Goal: Information Seeking & Learning: Check status

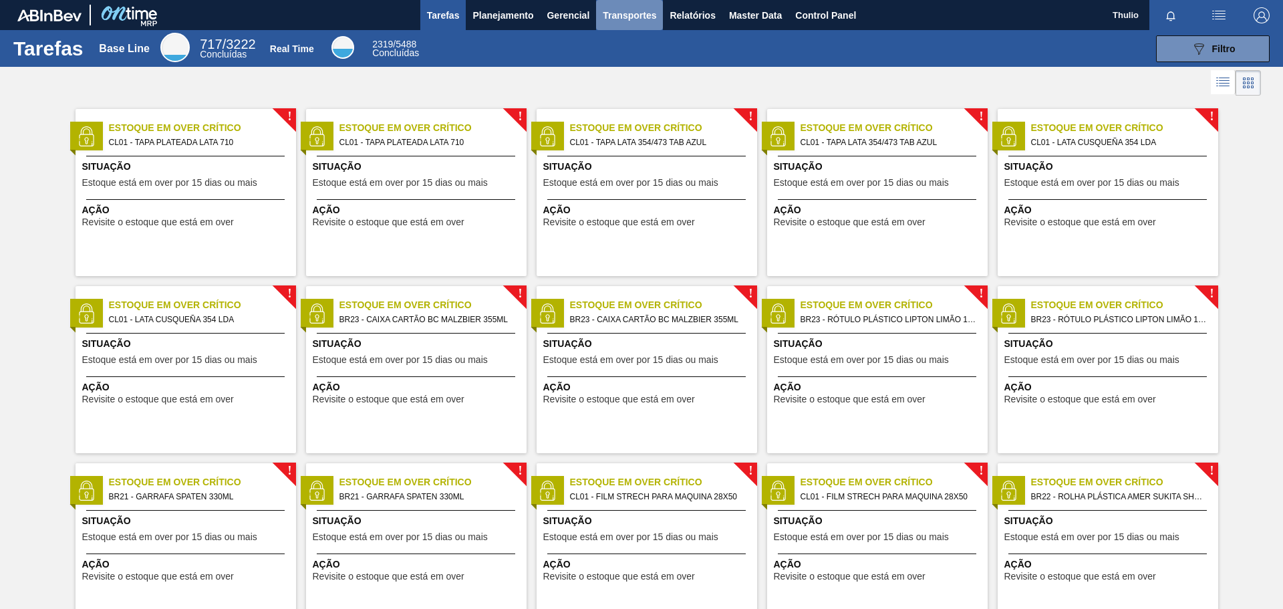
click at [646, 15] on span "Transportes" at bounding box center [629, 15] width 53 height 16
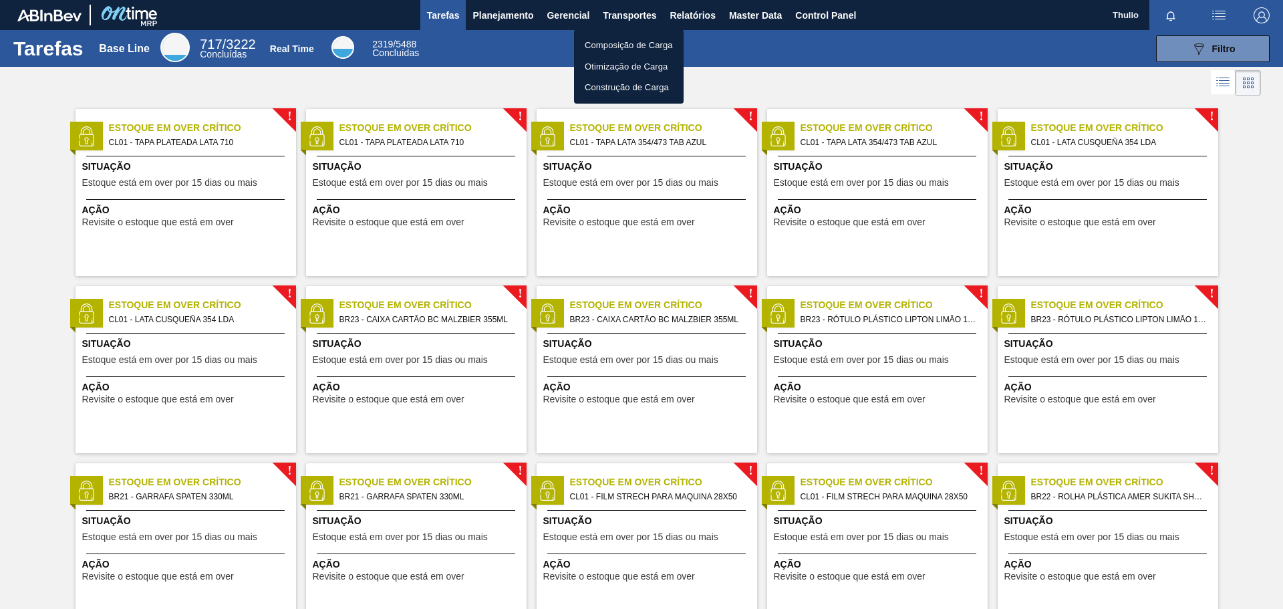
click at [648, 46] on li "Composição de Carga" at bounding box center [629, 45] width 110 height 21
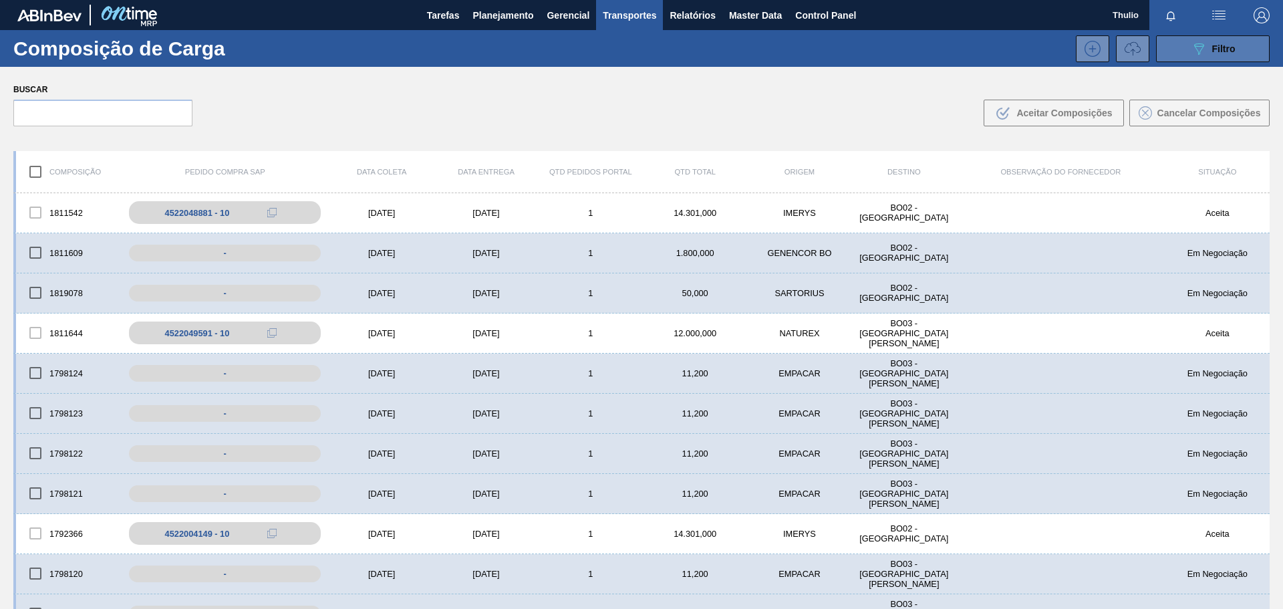
click at [1213, 58] on button "089F7B8B-B2A5-4AFE-B5C0-19BA573D28AC Filtro" at bounding box center [1213, 48] width 114 height 27
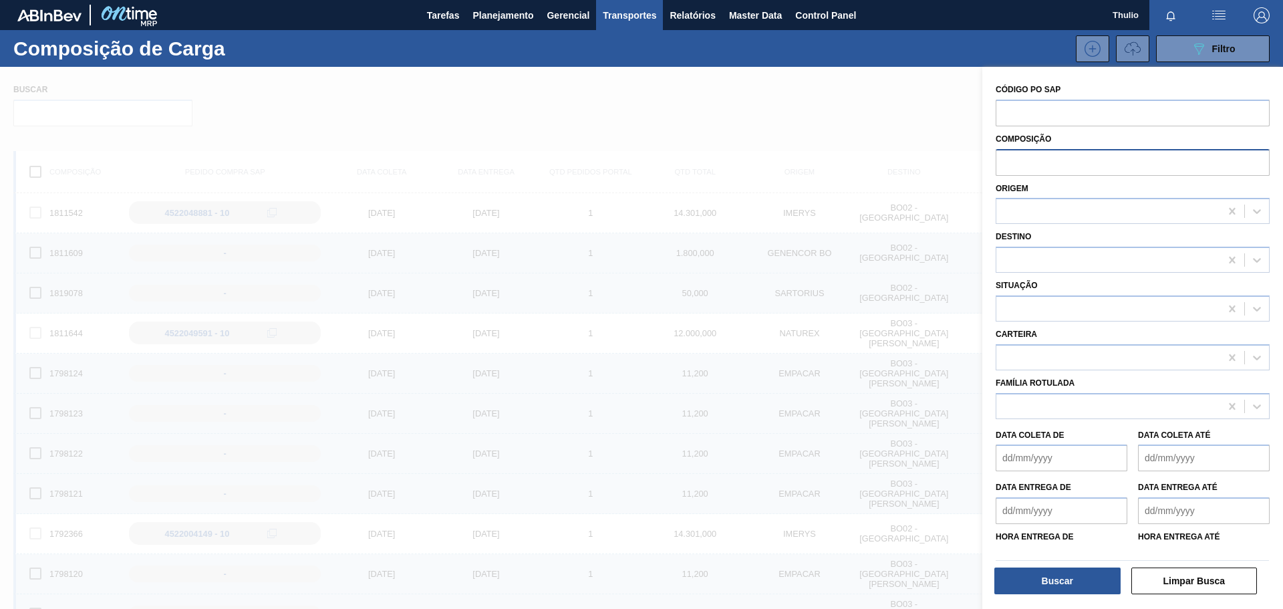
click at [1040, 157] on input "text" at bounding box center [1133, 161] width 274 height 25
paste input "1823142"
type input "1823142"
click at [1072, 584] on button "Buscar" at bounding box center [1058, 581] width 126 height 27
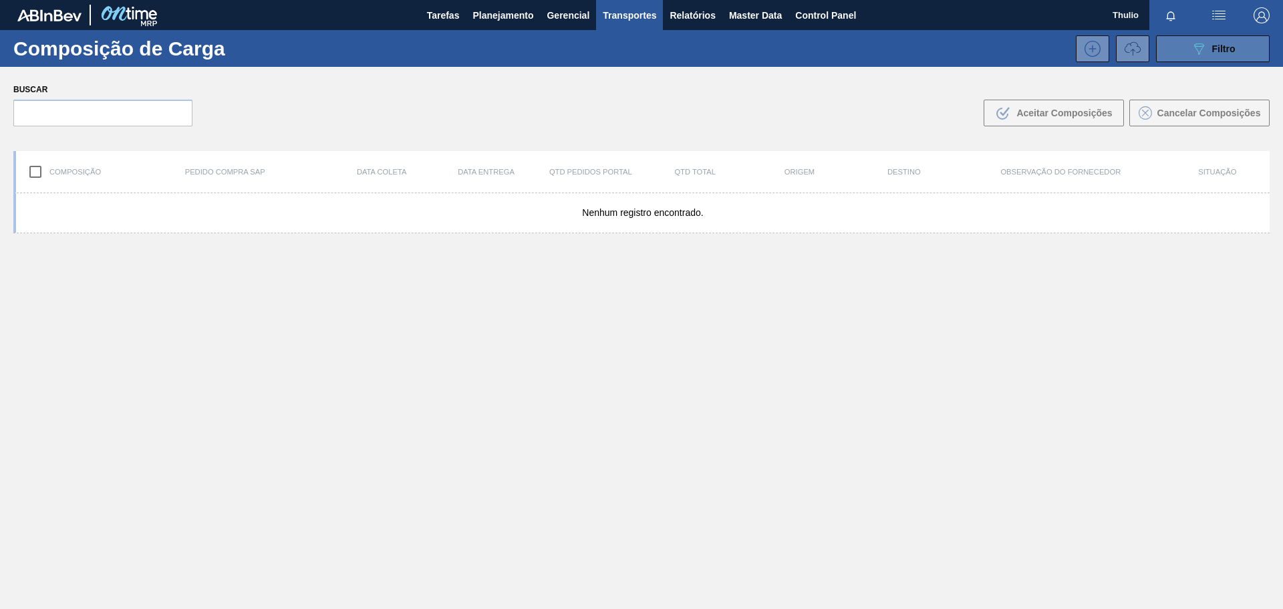
click at [1195, 53] on icon "089F7B8B-B2A5-4AFE-B5C0-19BA573D28AC" at bounding box center [1199, 49] width 16 height 16
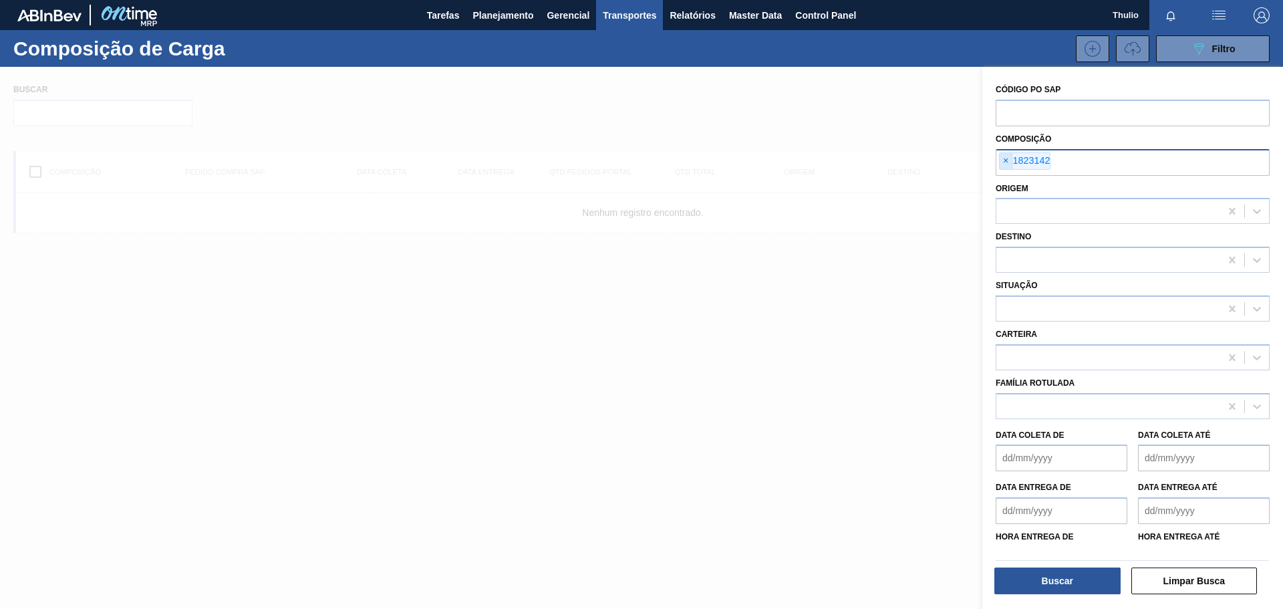
click at [1005, 160] on span "×" at bounding box center [1006, 161] width 13 height 16
click at [1065, 158] on input "text" at bounding box center [1133, 161] width 274 height 25
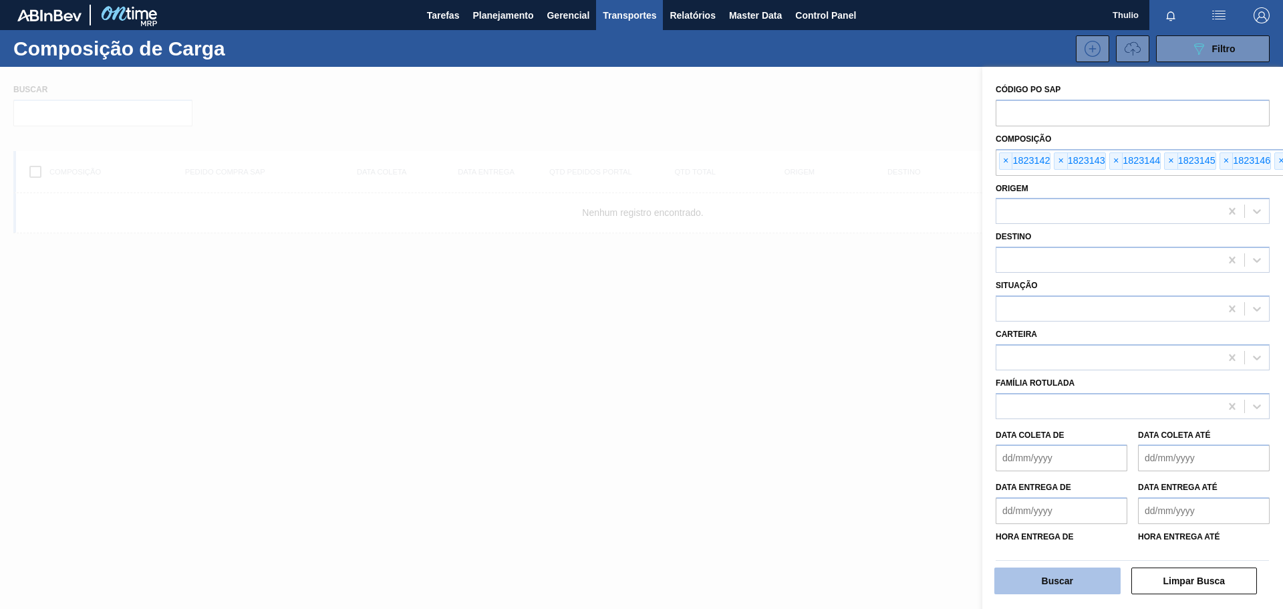
click at [1066, 583] on button "Buscar" at bounding box center [1058, 581] width 126 height 27
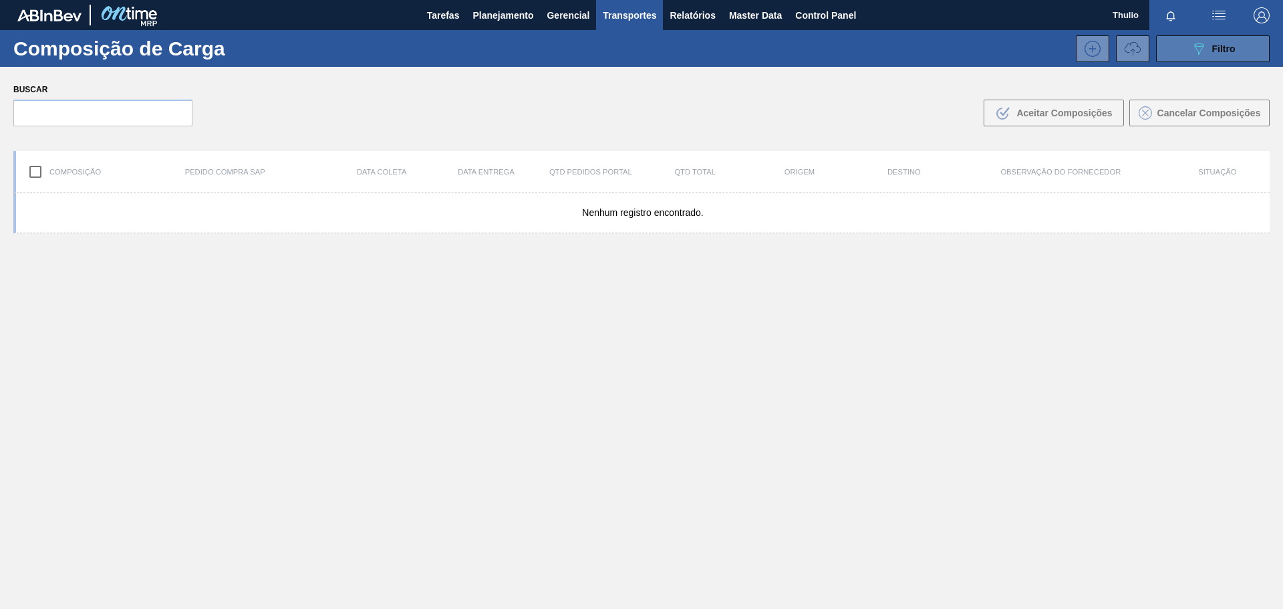
click at [1218, 46] on span "Filtro" at bounding box center [1224, 48] width 23 height 11
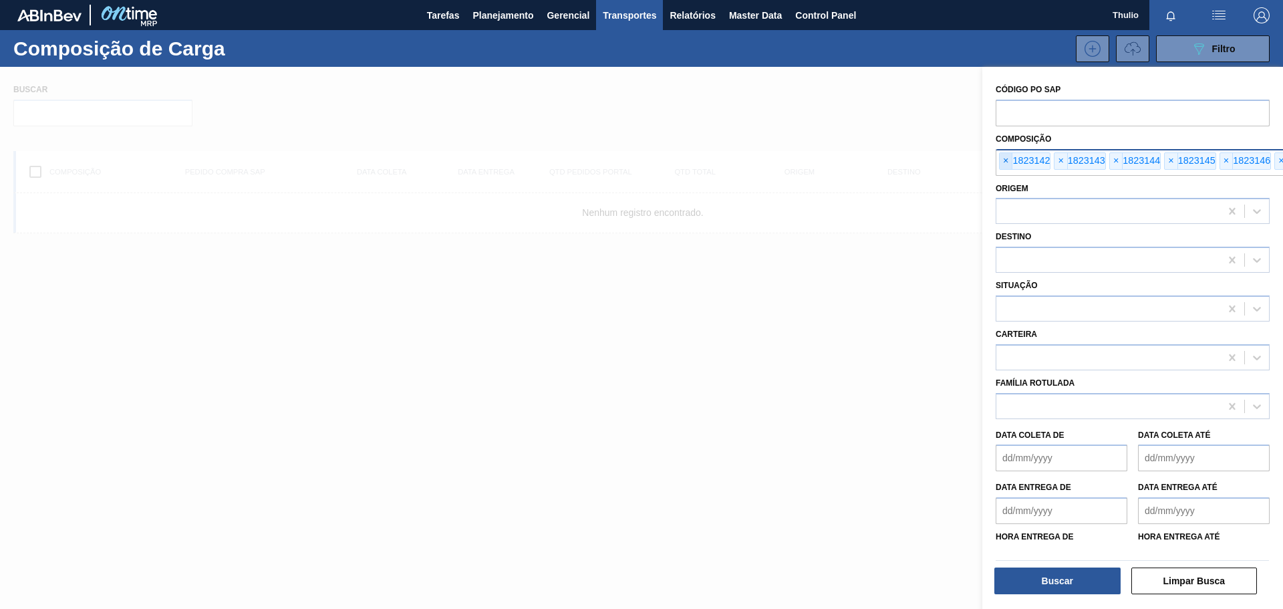
click at [1010, 158] on span "×" at bounding box center [1006, 161] width 13 height 16
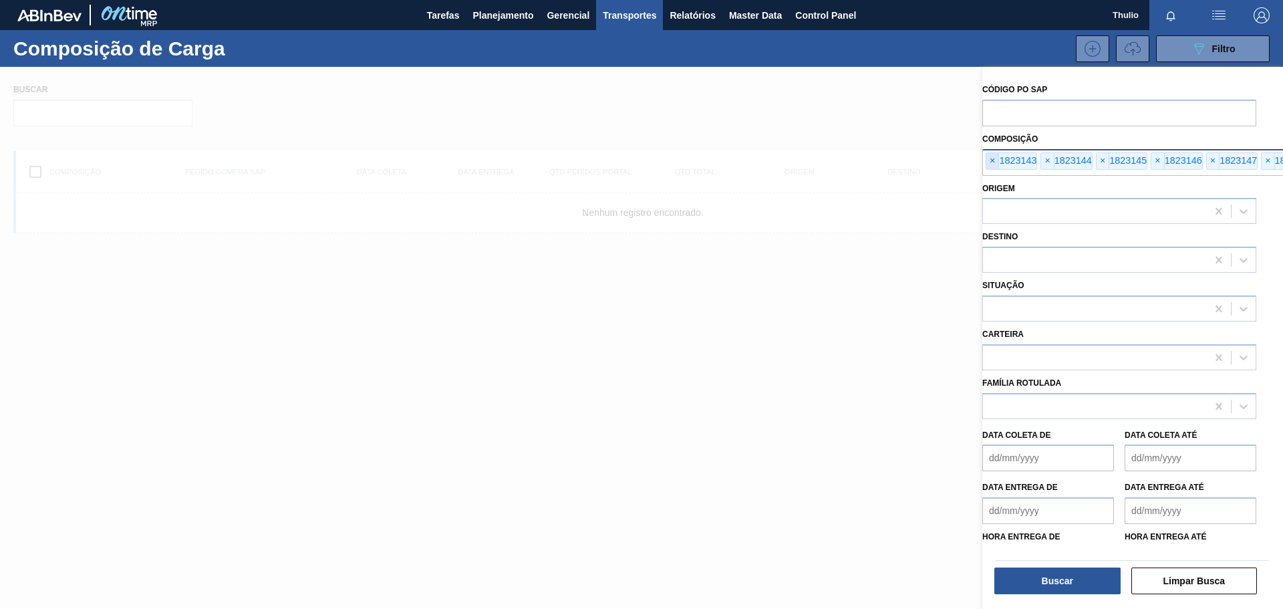
click at [989, 160] on span "×" at bounding box center [993, 161] width 13 height 16
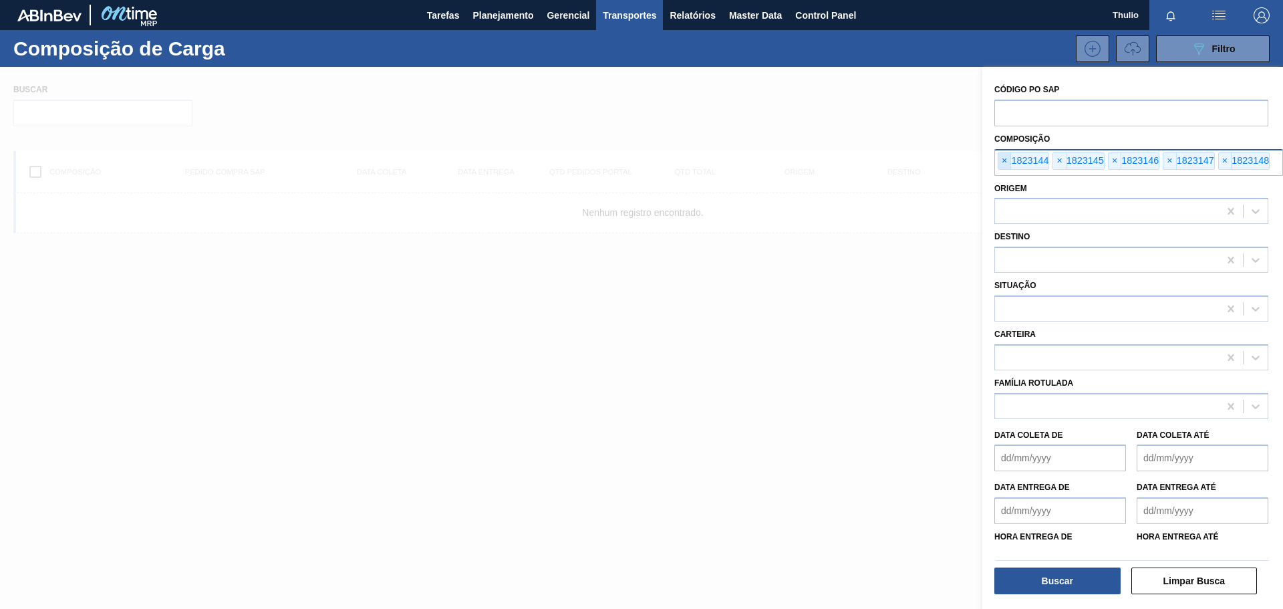
click at [1001, 164] on span "×" at bounding box center [1005, 161] width 13 height 16
click at [1001, 164] on span "×" at bounding box center [1006, 161] width 13 height 16
click at [1004, 164] on span "×" at bounding box center [1006, 161] width 13 height 16
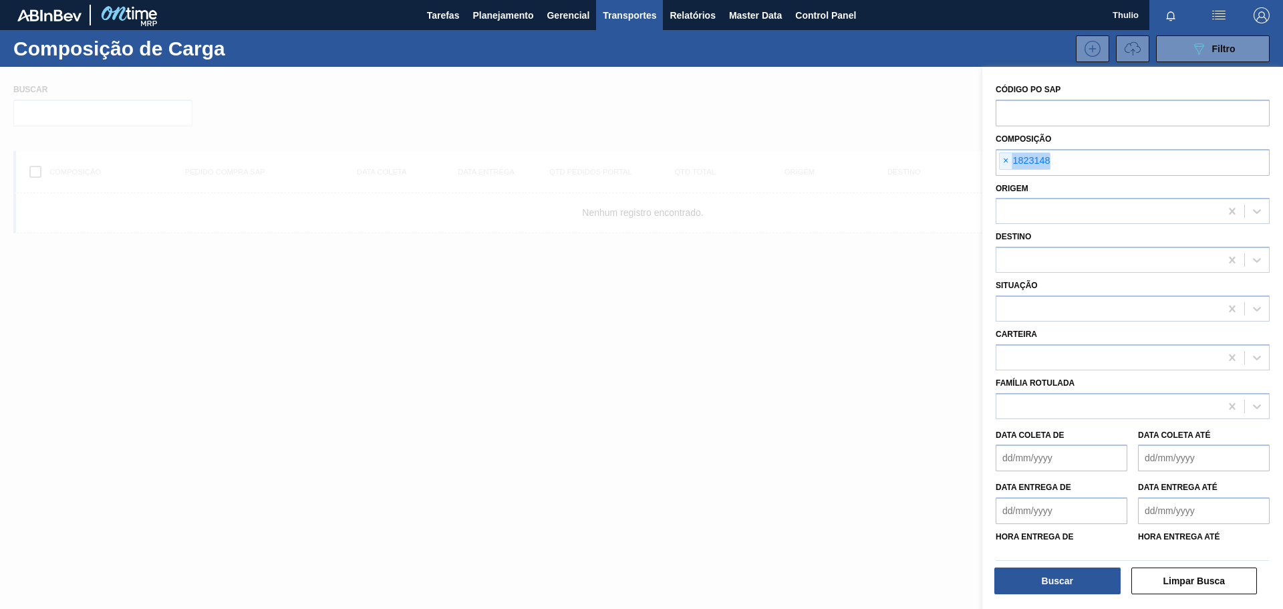
click at [1004, 164] on span "×" at bounding box center [1006, 161] width 13 height 16
click at [1057, 306] on div at bounding box center [1109, 308] width 224 height 19
click at [874, 409] on div at bounding box center [641, 371] width 1283 height 609
click at [634, 9] on span "Transportes" at bounding box center [629, 15] width 53 height 16
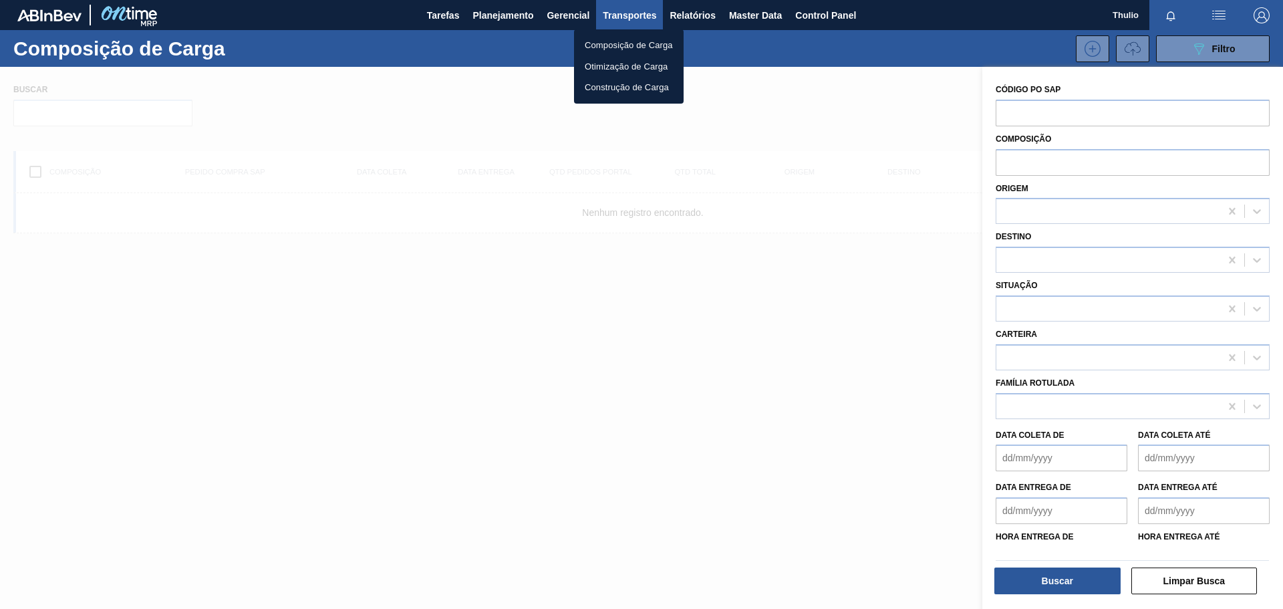
click at [515, 23] on div at bounding box center [641, 304] width 1283 height 609
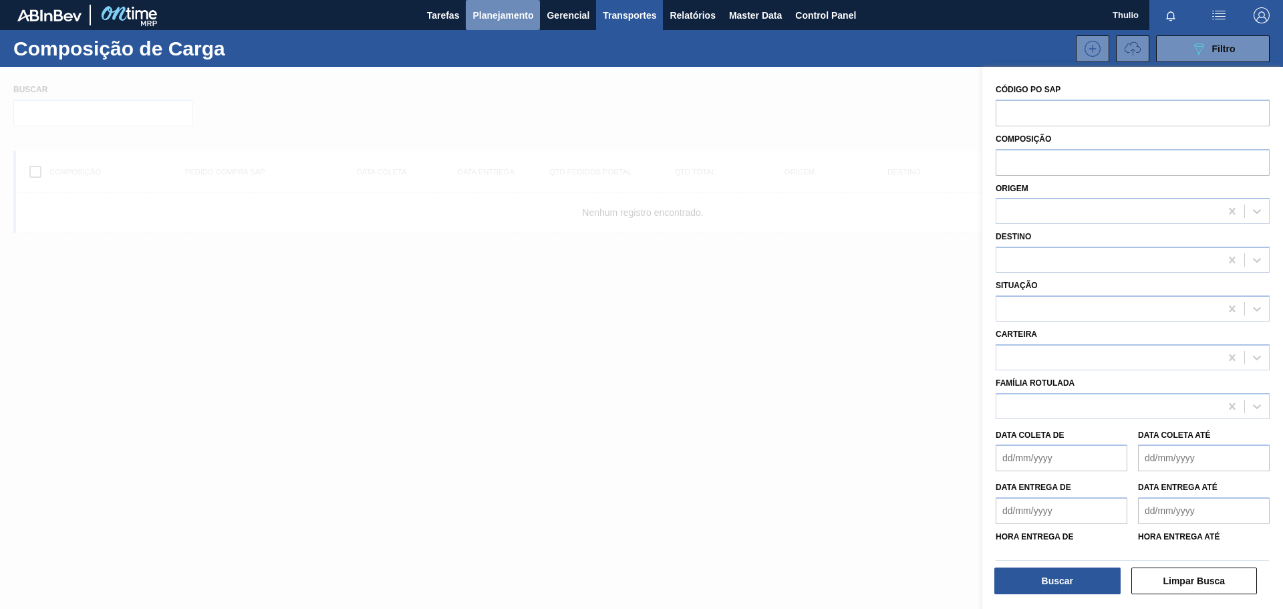
click at [510, 15] on span "Planejamento" at bounding box center [503, 15] width 61 height 16
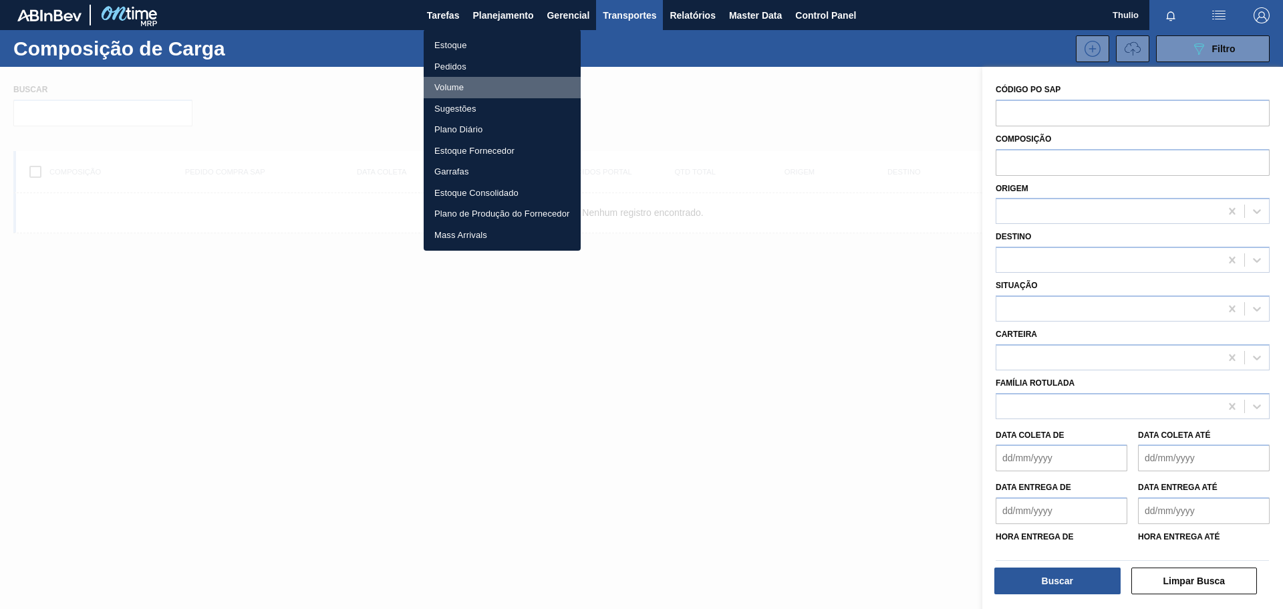
click at [473, 83] on li "Volume" at bounding box center [502, 87] width 157 height 21
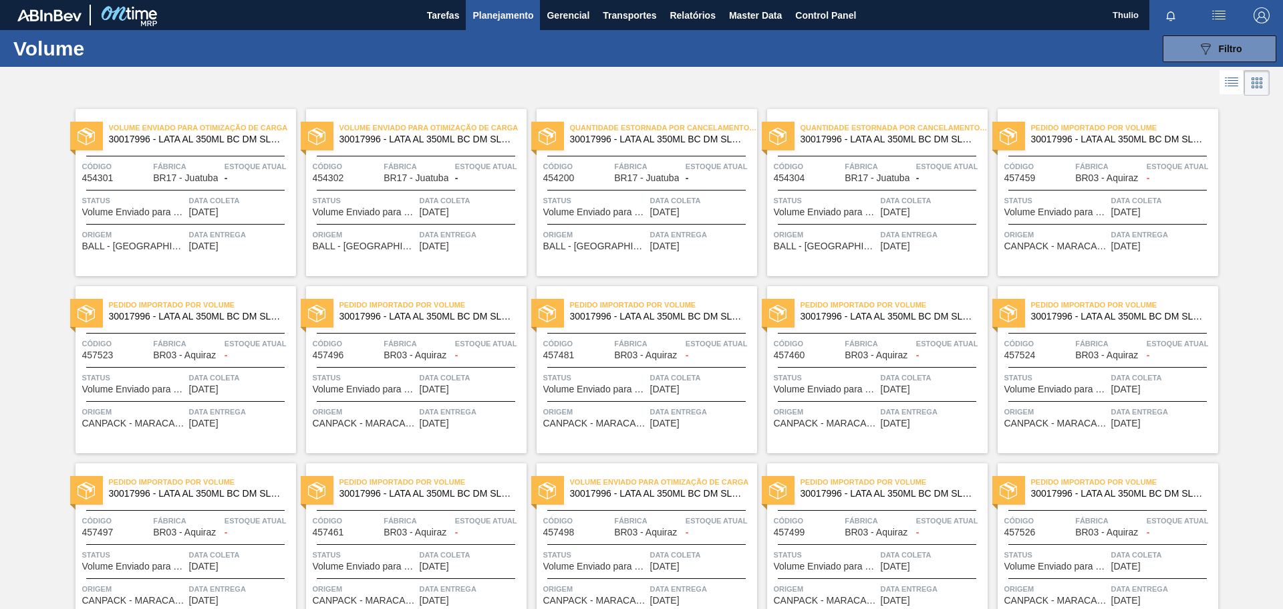
click at [1231, 86] on icon at bounding box center [1232, 82] width 16 height 16
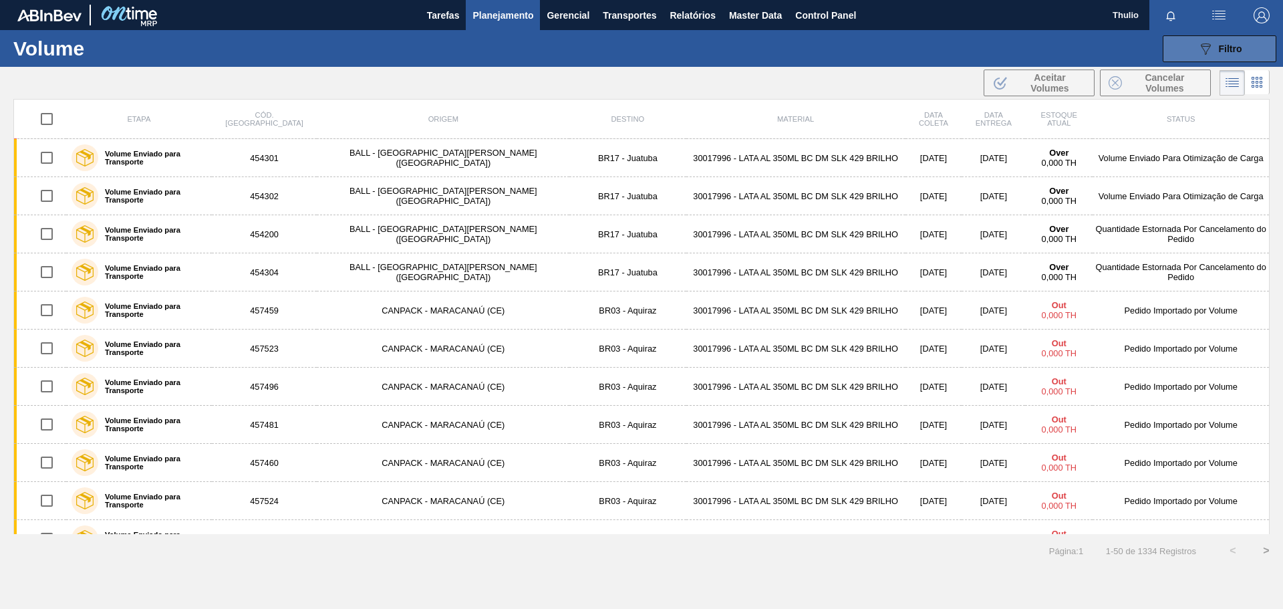
click at [1218, 43] on div "089F7B8B-B2A5-4AFE-B5C0-19BA573D28AC Filtro" at bounding box center [1220, 49] width 45 height 16
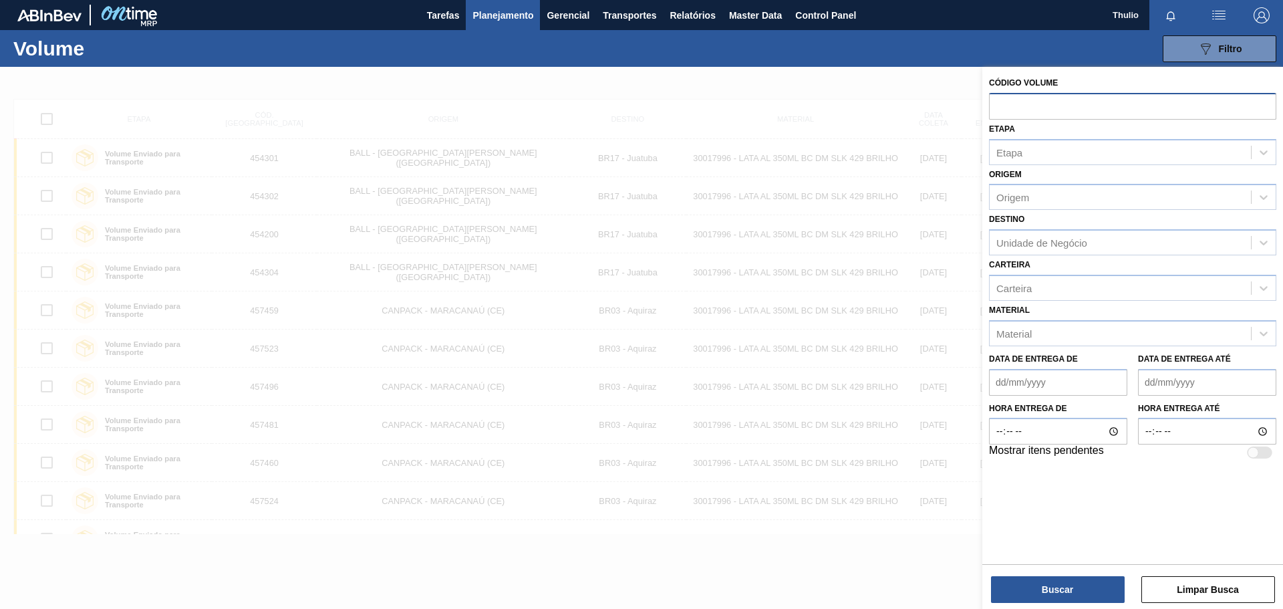
click at [1066, 104] on input "text" at bounding box center [1132, 105] width 287 height 25
paste input "617535"
type input "617535"
click at [1057, 590] on button "Buscar" at bounding box center [1058, 589] width 134 height 27
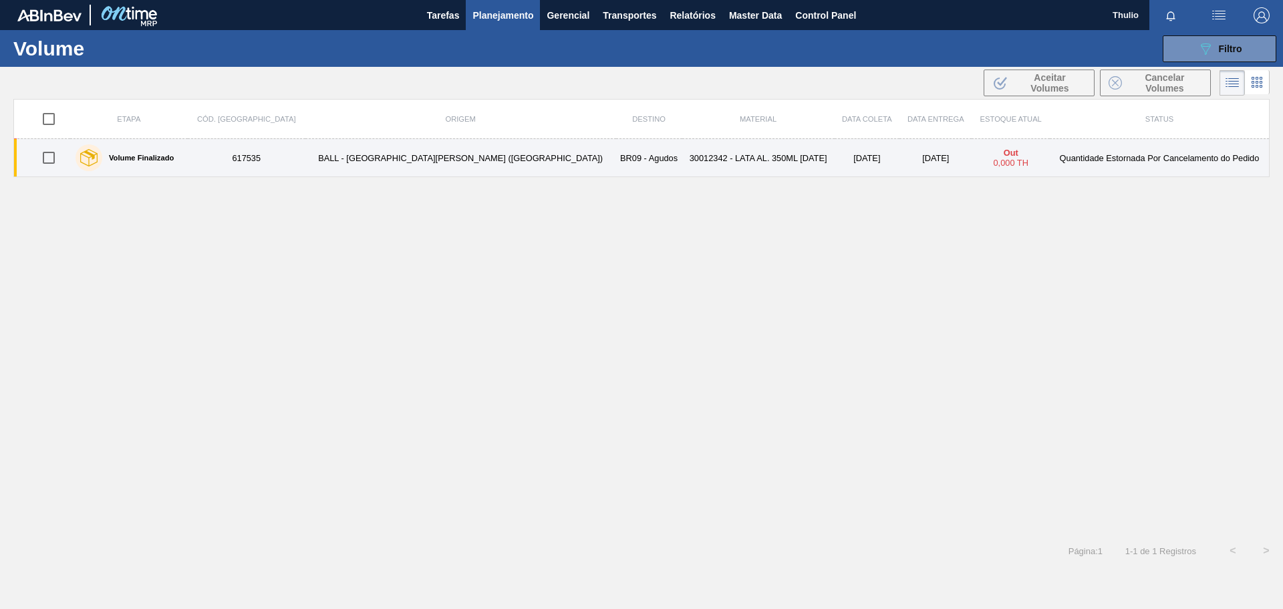
click at [1163, 166] on td "Quantidade Estornada Por Cancelamento do Pedido" at bounding box center [1160, 158] width 220 height 38
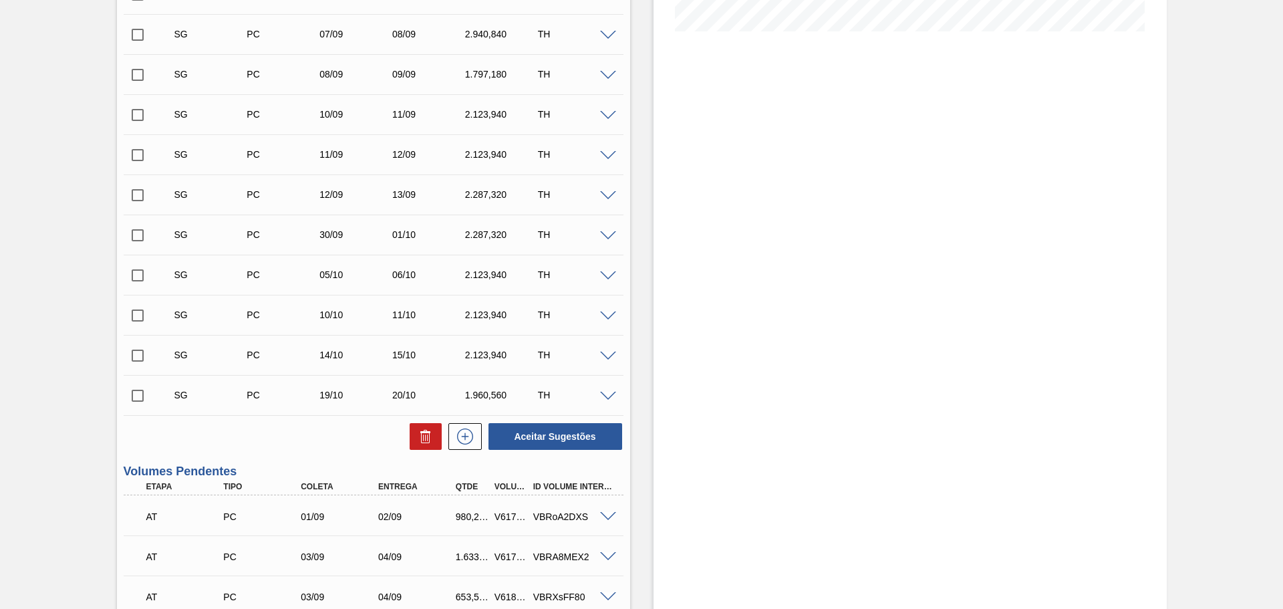
scroll to position [25, 0]
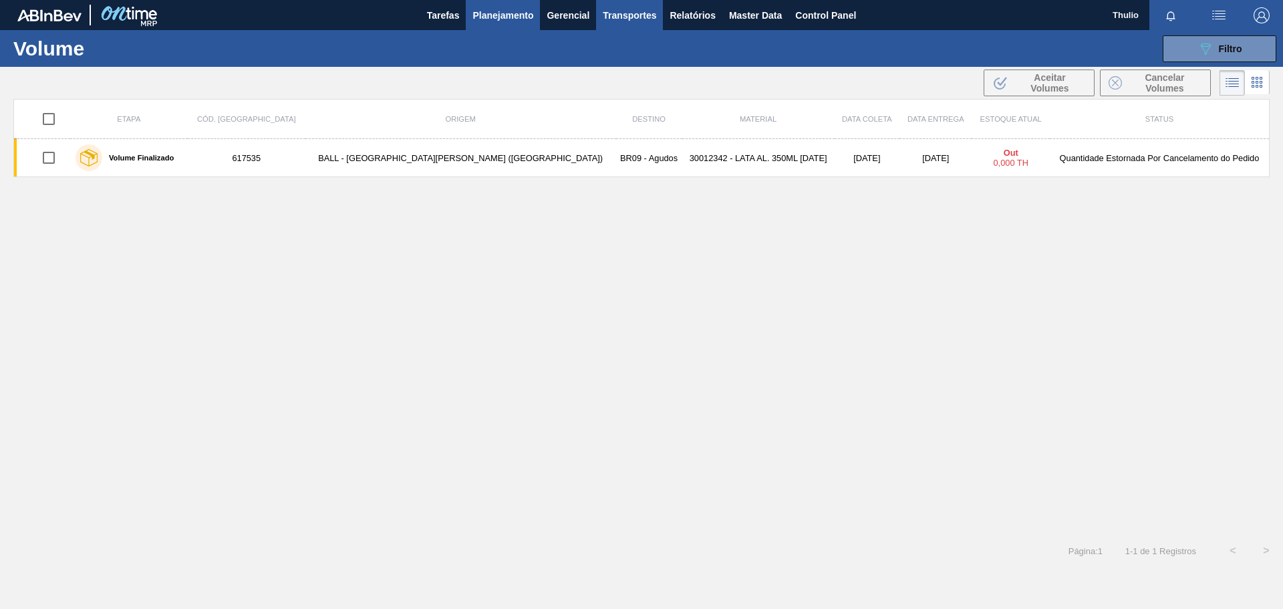
click at [606, 15] on span "Transportes" at bounding box center [629, 15] width 53 height 16
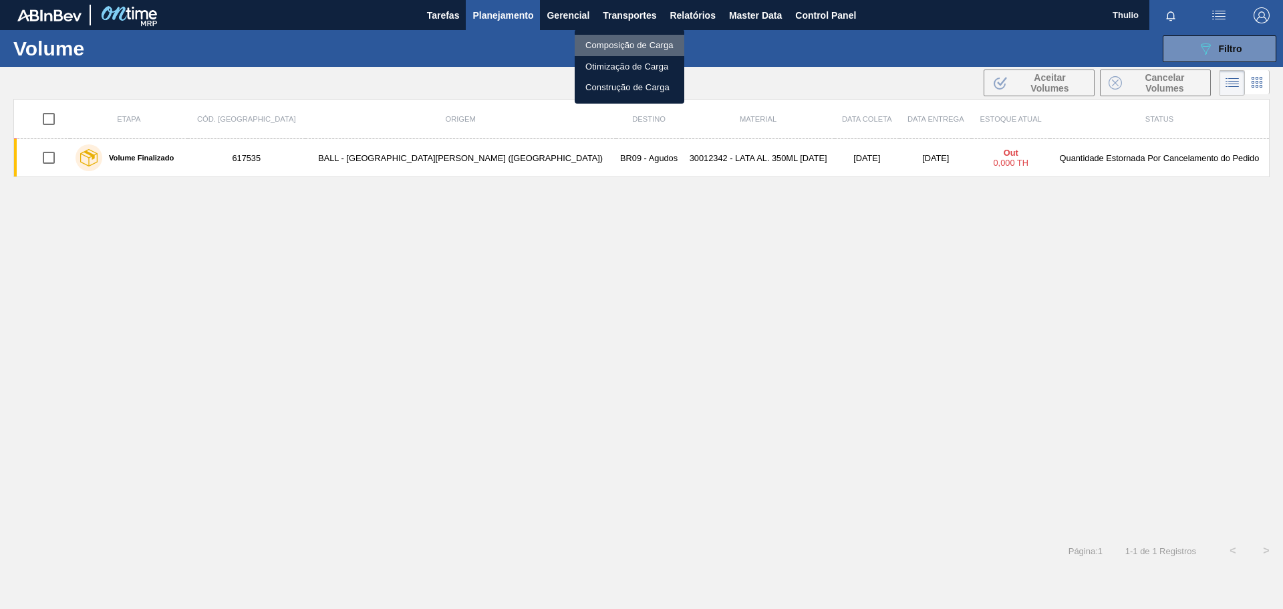
click at [645, 48] on li "Composição de Carga" at bounding box center [630, 45] width 110 height 21
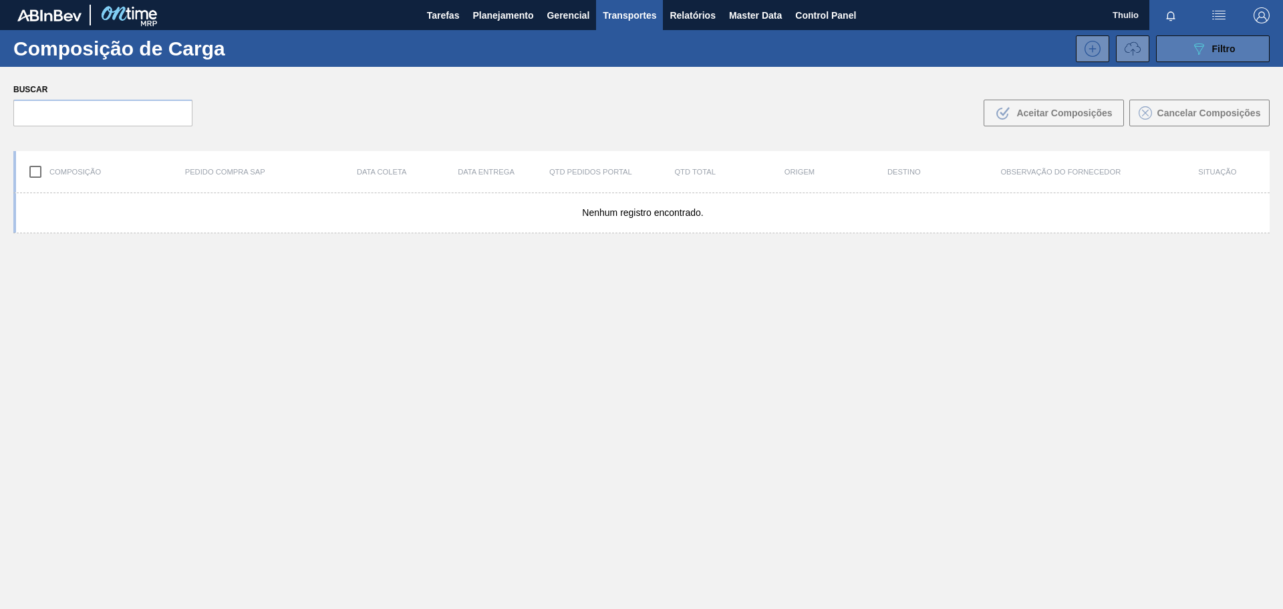
click at [1205, 54] on div "089F7B8B-B2A5-4AFE-B5C0-19BA573D28AC Filtro" at bounding box center [1213, 49] width 45 height 16
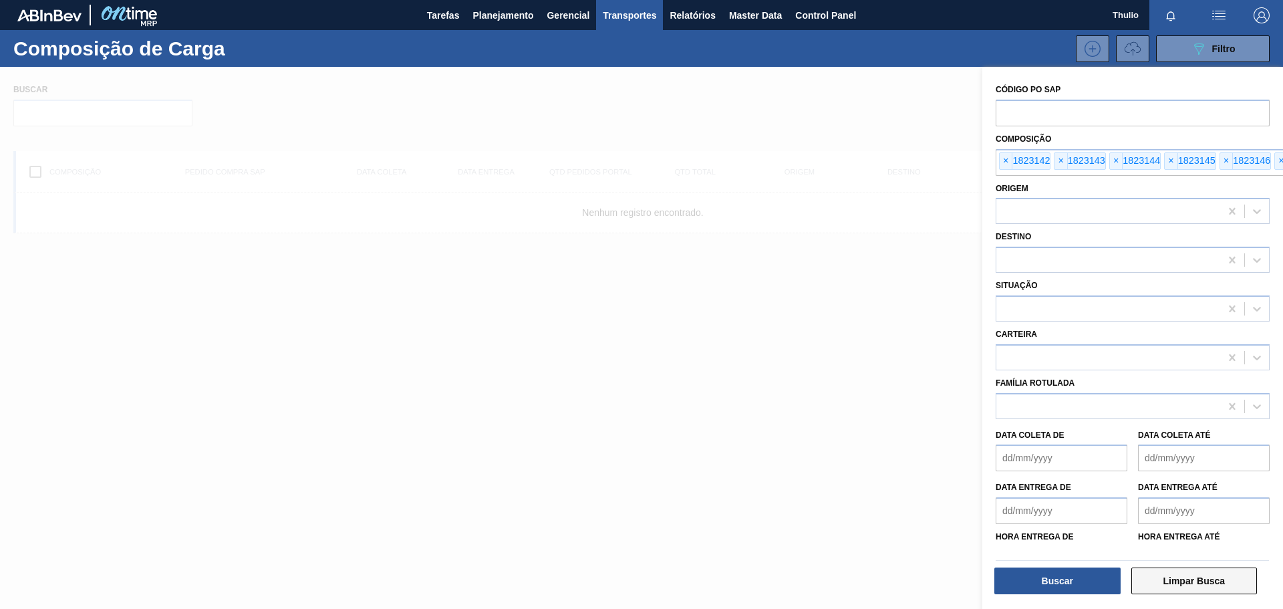
click at [1180, 586] on button "Limpar Busca" at bounding box center [1195, 581] width 126 height 27
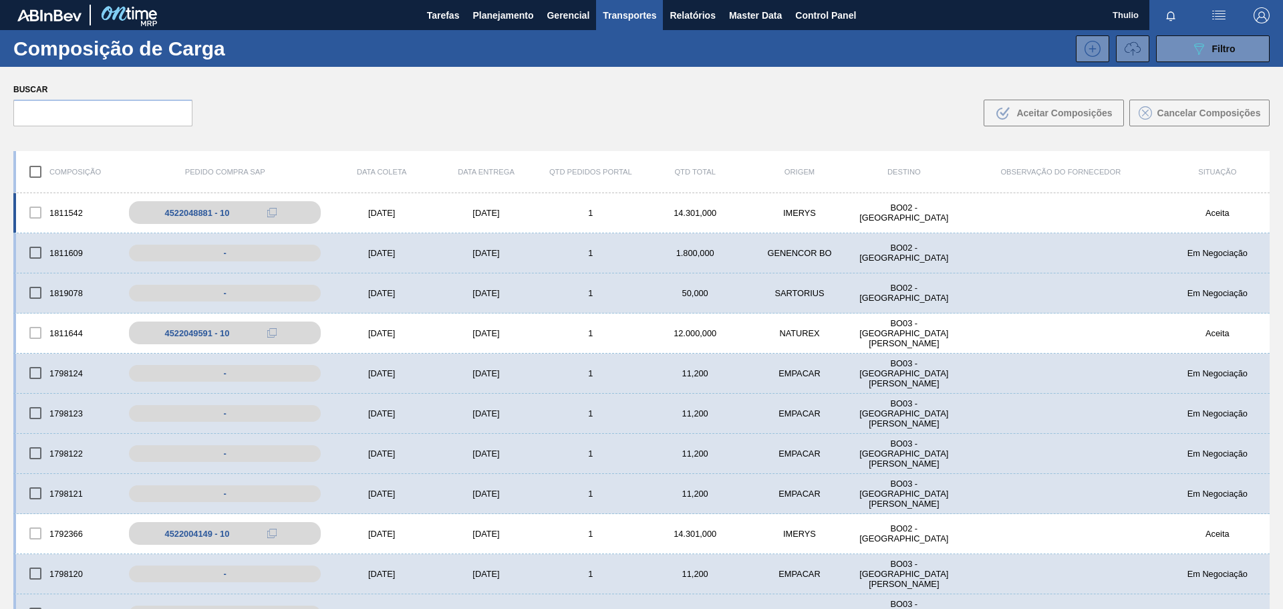
click at [36, 217] on div at bounding box center [35, 213] width 28 height 28
click at [34, 253] on input "checkbox" at bounding box center [35, 253] width 28 height 28
checkbox input "true"
click at [35, 296] on input "checkbox" at bounding box center [35, 293] width 28 height 28
checkbox input "true"
